Goal: Transaction & Acquisition: Purchase product/service

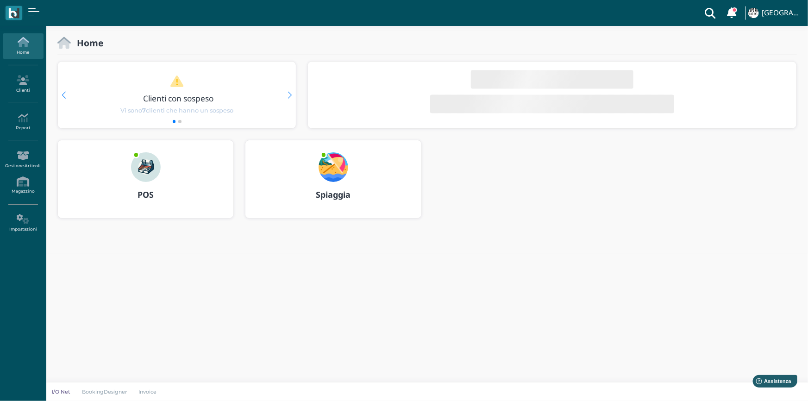
click at [145, 197] on b "POS" at bounding box center [145, 194] width 16 height 11
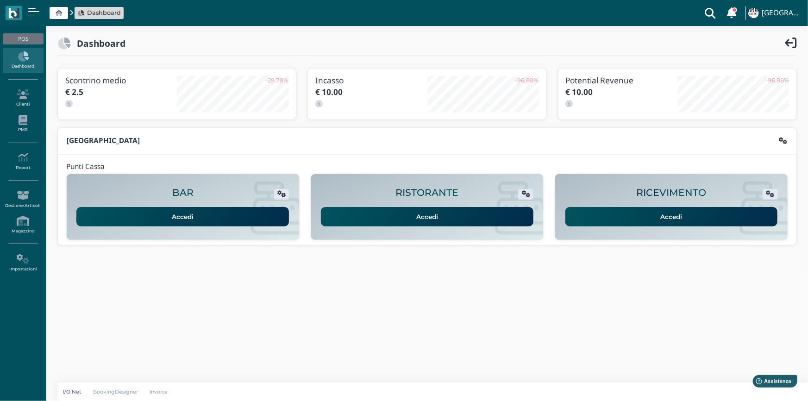
click at [656, 213] on link "Accedi" at bounding box center [671, 216] width 212 height 19
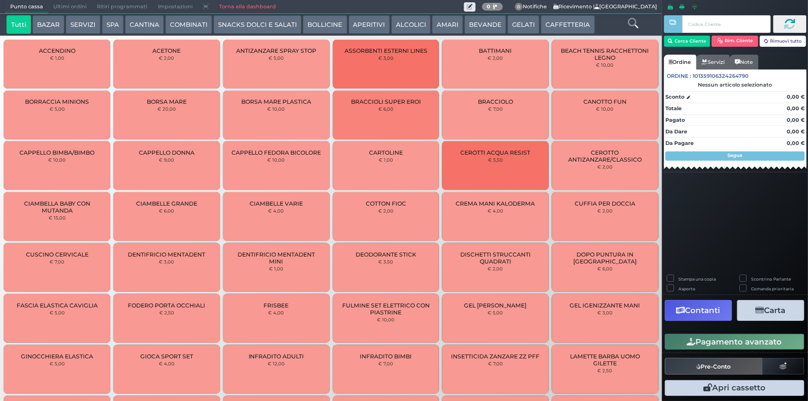
click at [477, 28] on button "BEVANDE" at bounding box center [485, 24] width 42 height 19
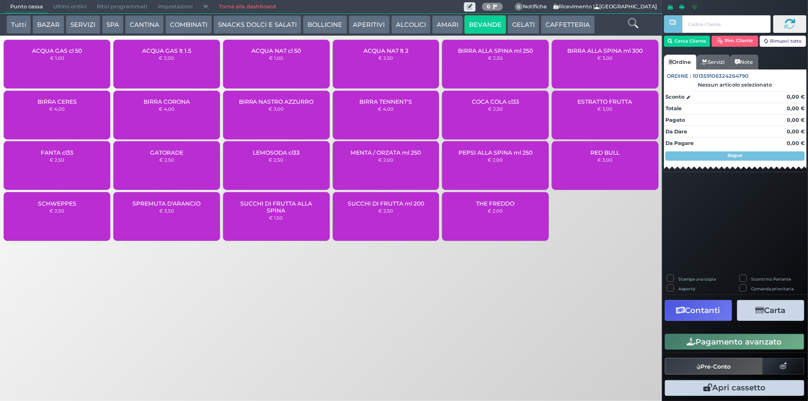
click at [562, 30] on button "CAFFETTERIA" at bounding box center [568, 24] width 54 height 19
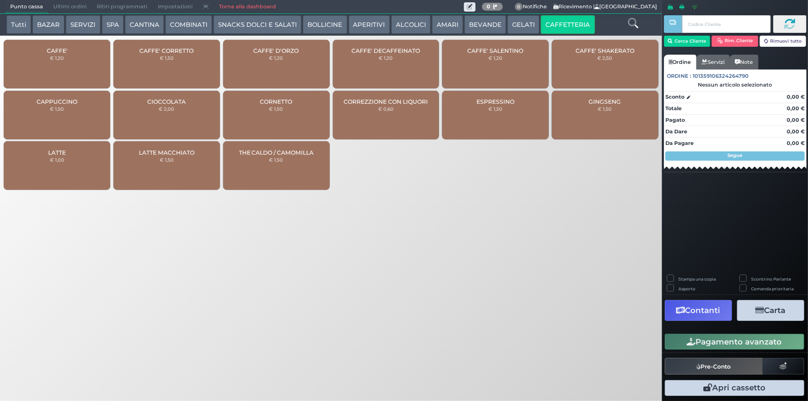
click at [70, 65] on div "CAFFE' € 1,20" at bounding box center [57, 64] width 106 height 49
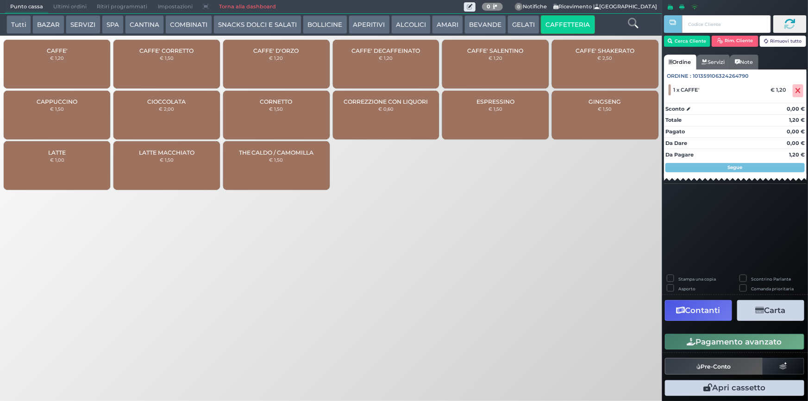
click at [734, 342] on button "Pagamento avanzato" at bounding box center [734, 342] width 139 height 16
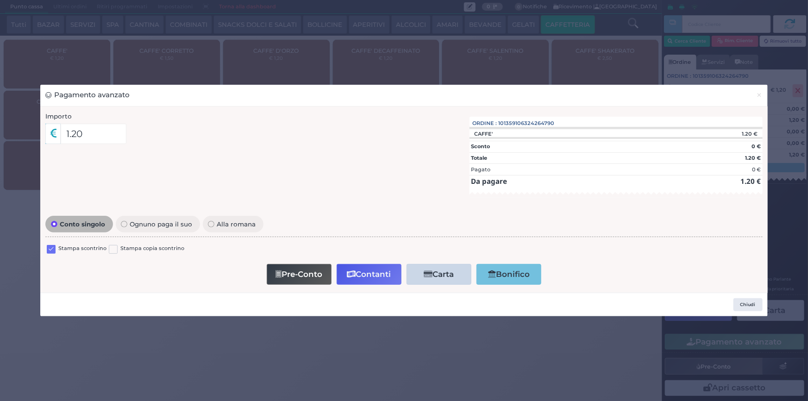
click at [54, 252] on label at bounding box center [51, 249] width 9 height 9
click at [0, 0] on input "checkbox" at bounding box center [0, 0] width 0 height 0
click at [376, 269] on button "Contanti" at bounding box center [368, 274] width 65 height 21
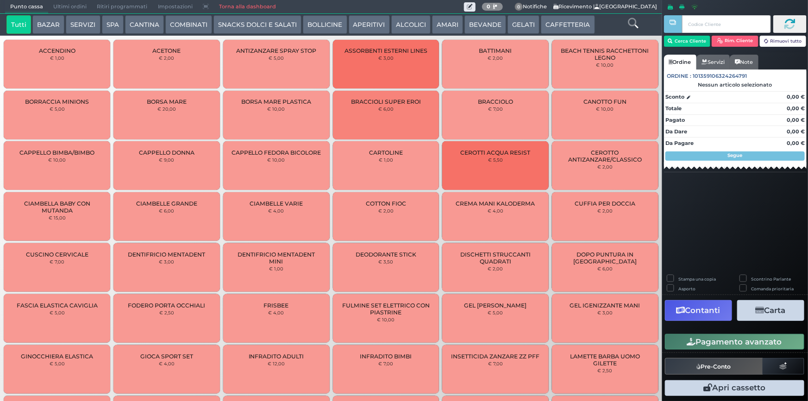
click at [65, 8] on span "Ultimi ordini" at bounding box center [70, 6] width 44 height 13
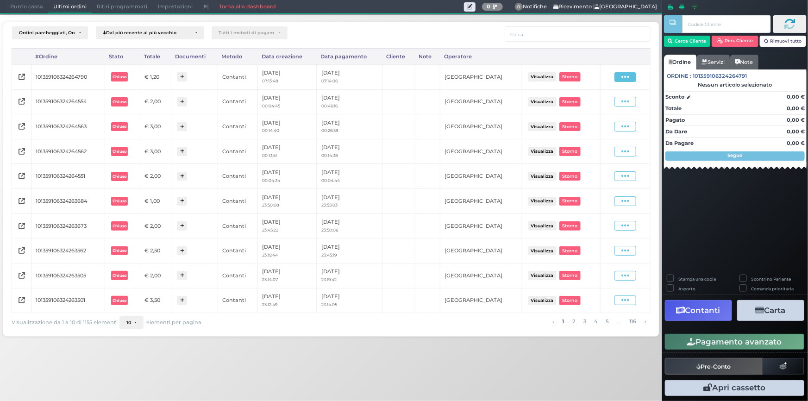
click at [620, 76] on span at bounding box center [625, 77] width 22 height 10
click at [606, 101] on span "Ristampa Pre-Conto" at bounding box center [604, 104] width 38 height 16
